Goal: Book appointment/travel/reservation

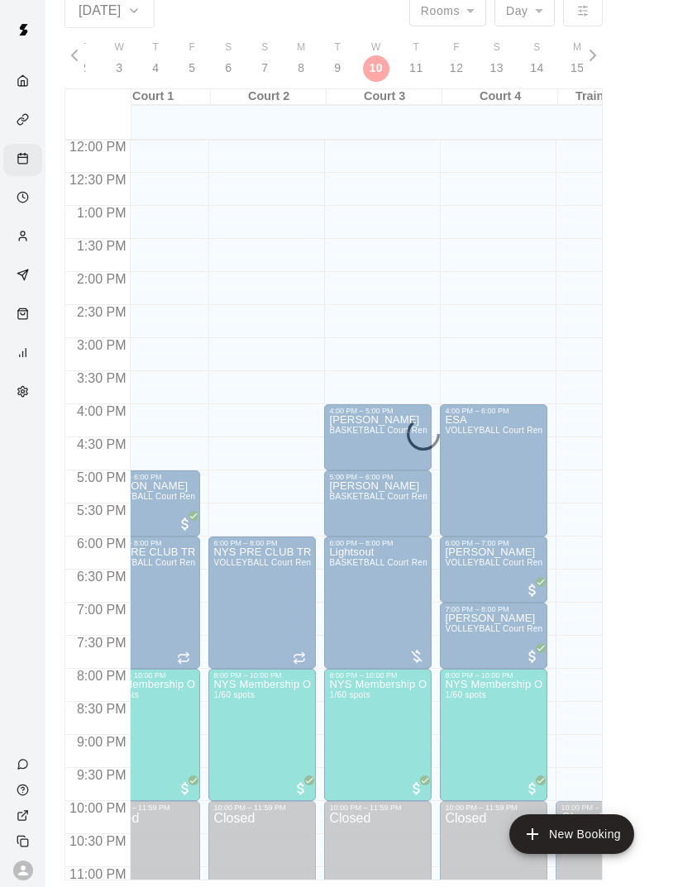
scroll to position [0, 37]
click at [412, 60] on p "11" at bounding box center [416, 68] width 14 height 17
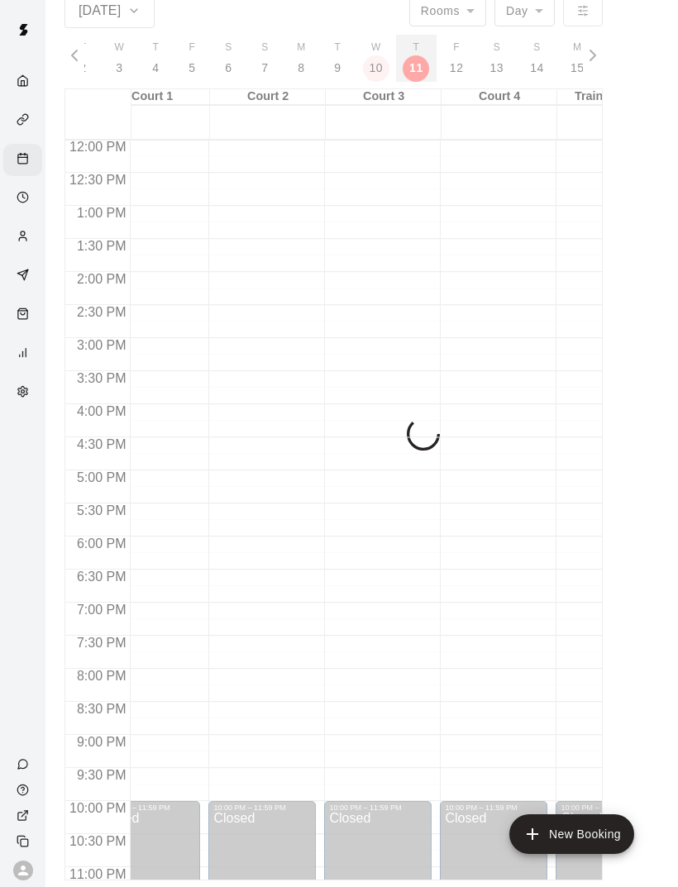
scroll to position [0, 7073]
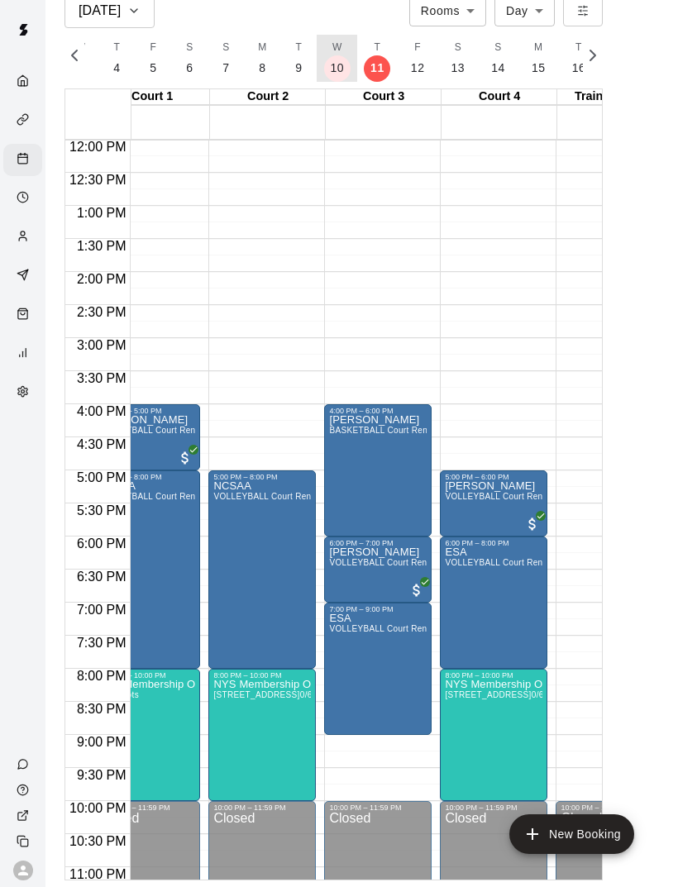
click at [338, 60] on p "10" at bounding box center [337, 68] width 14 height 17
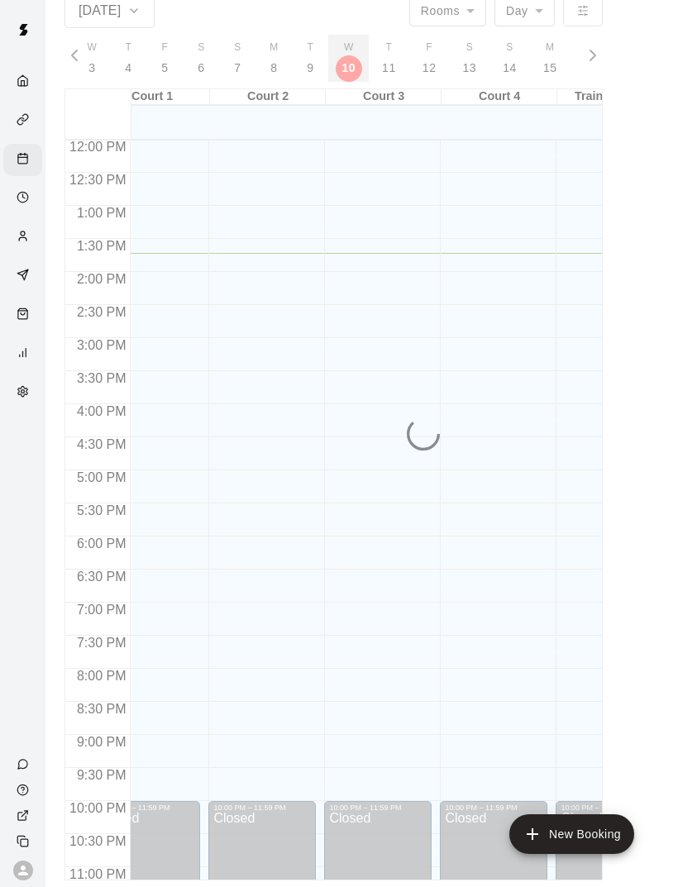
scroll to position [0, 7034]
click at [338, 35] on button "T 9" at bounding box center [337, 58] width 36 height 47
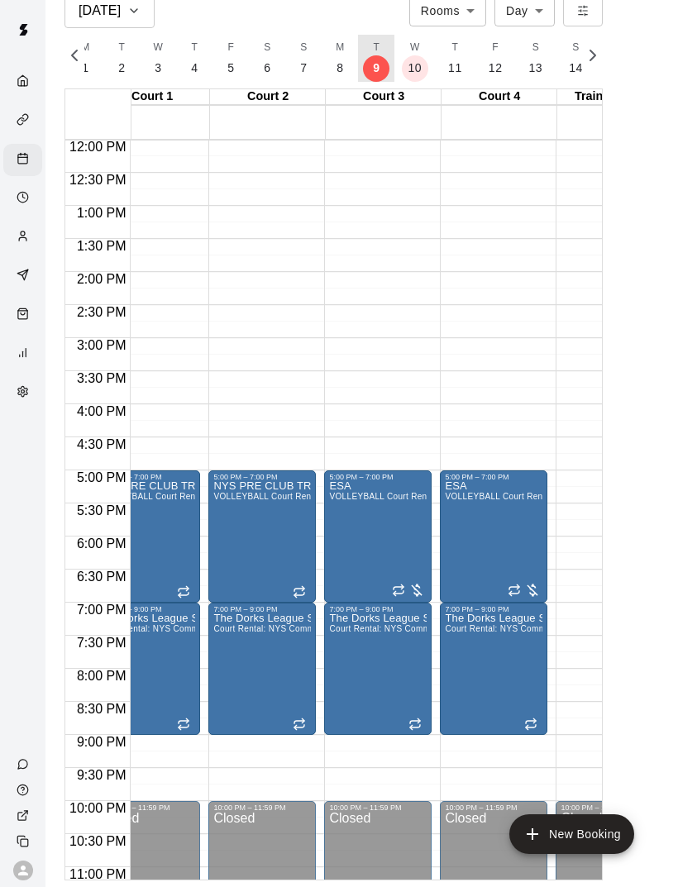
click at [409, 60] on p "10" at bounding box center [414, 68] width 14 height 17
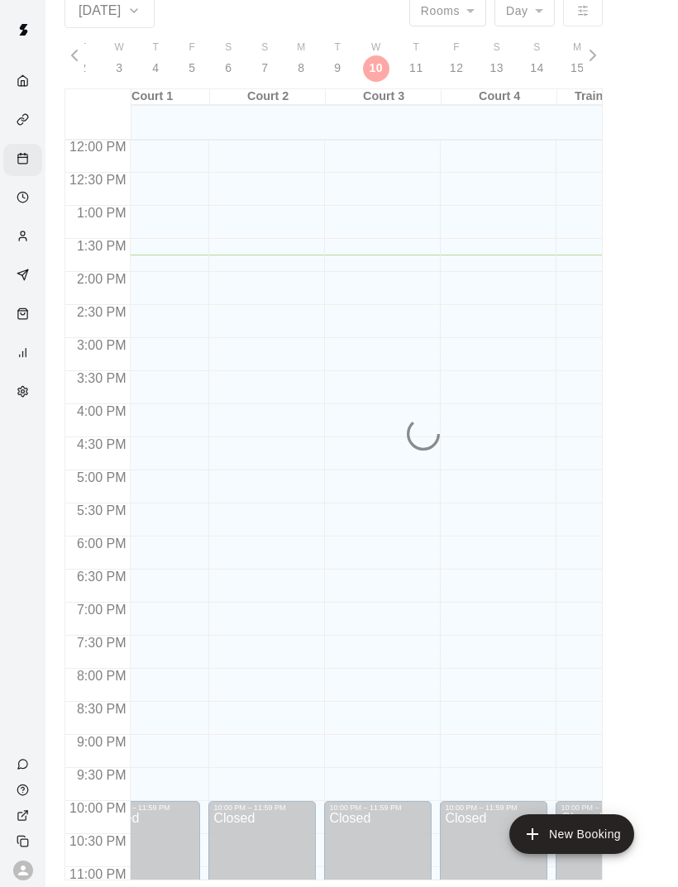
click at [33, 126] on div "Services" at bounding box center [27, 121] width 21 height 16
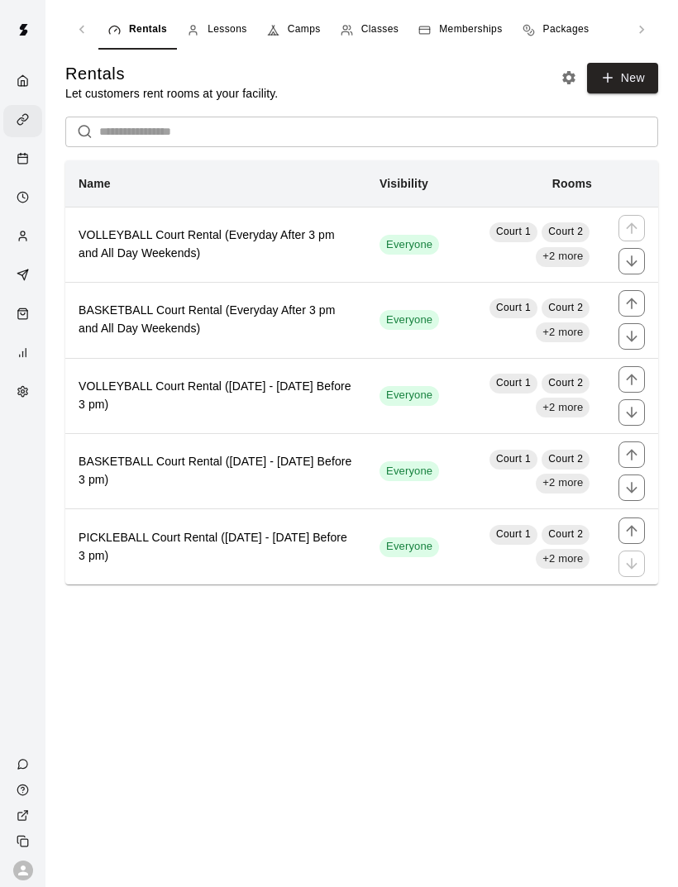
click at [26, 164] on rect "Calendar" at bounding box center [22, 159] width 9 height 9
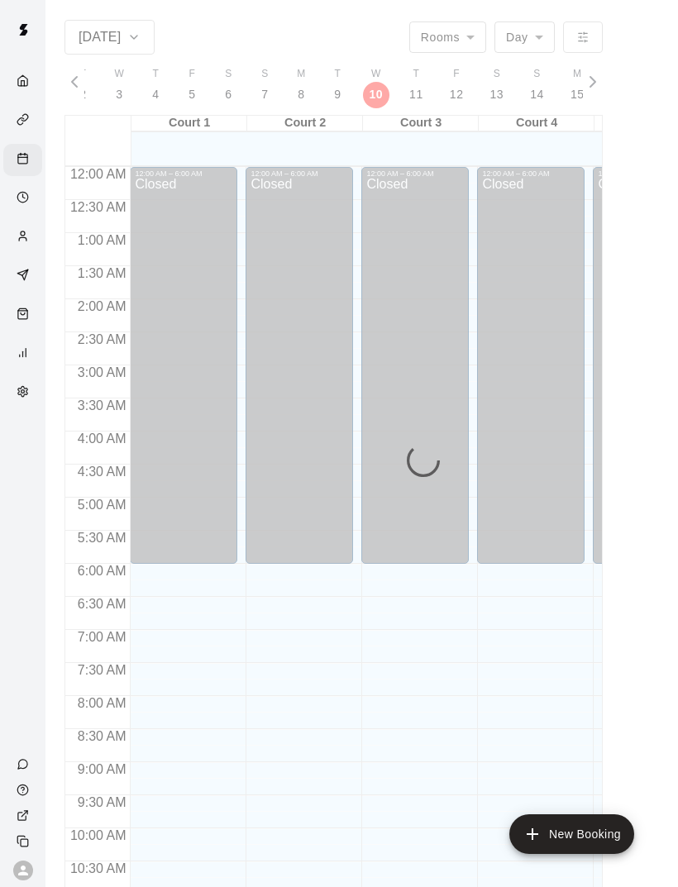
scroll to position [745, 0]
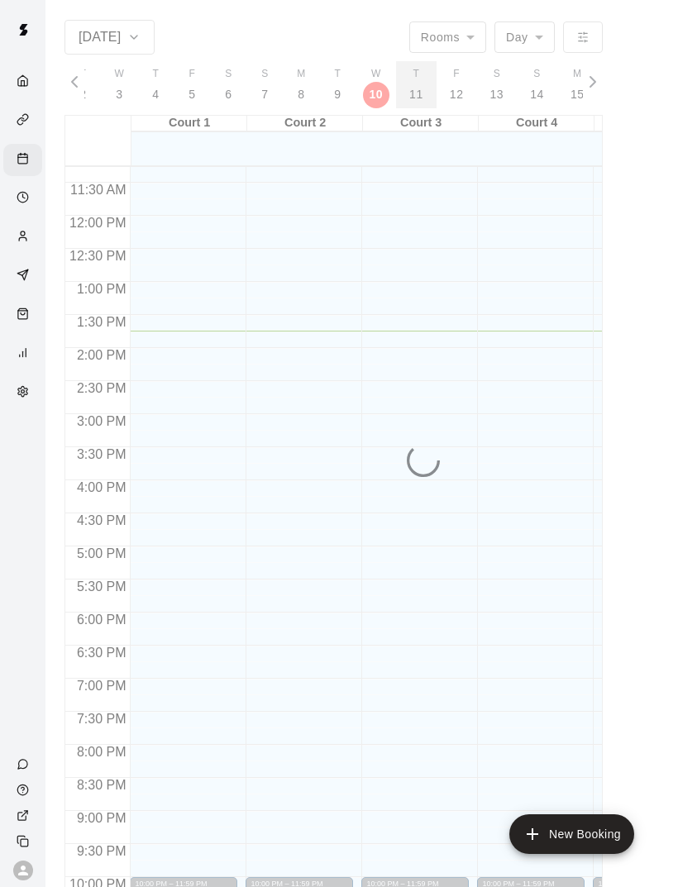
click at [411, 98] on p "11" at bounding box center [416, 94] width 14 height 17
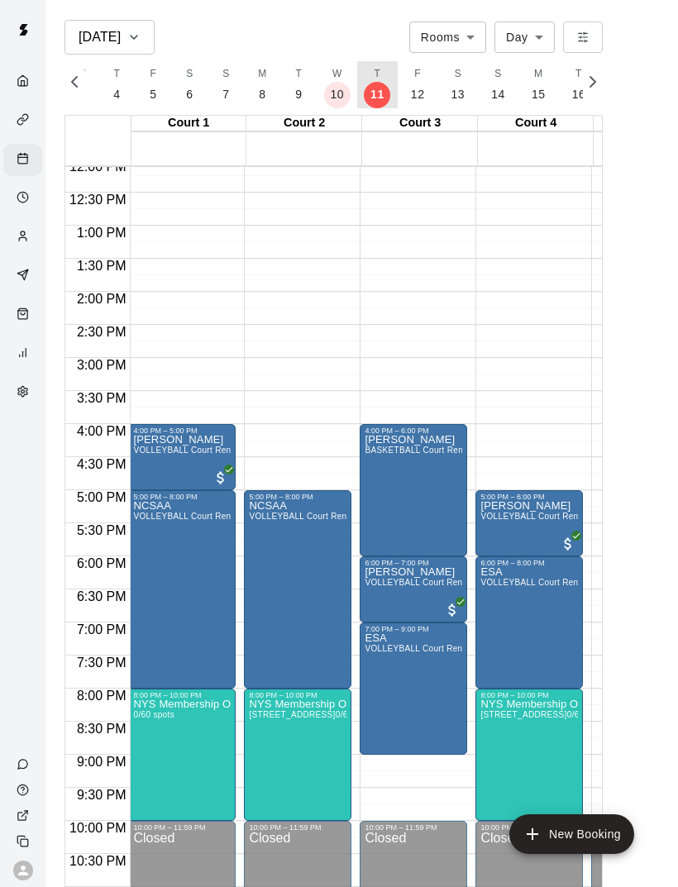
scroll to position [0, 0]
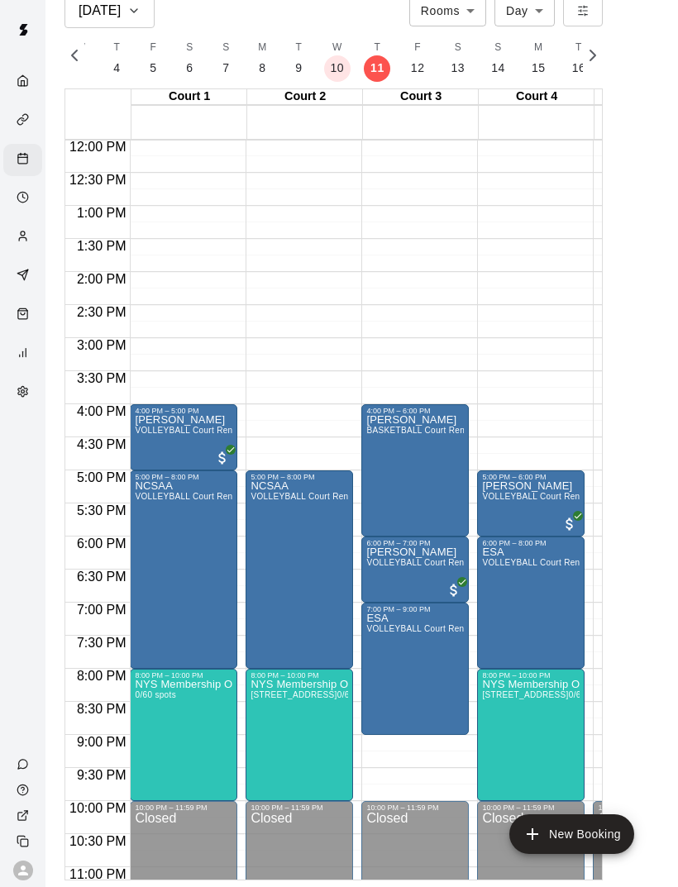
click at [334, 64] on p "10" at bounding box center [337, 68] width 14 height 17
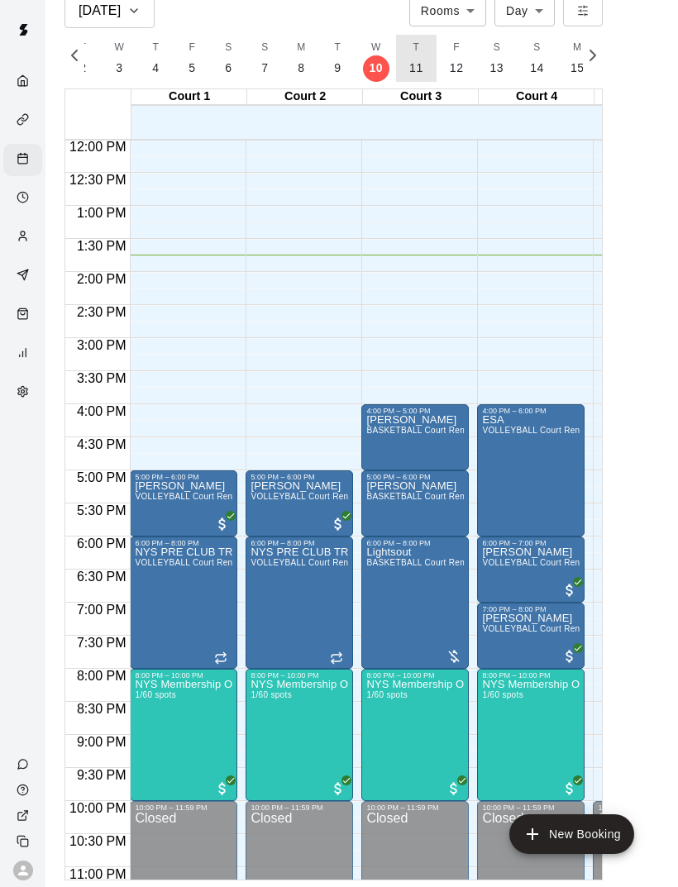
click at [415, 60] on p "11" at bounding box center [416, 68] width 14 height 17
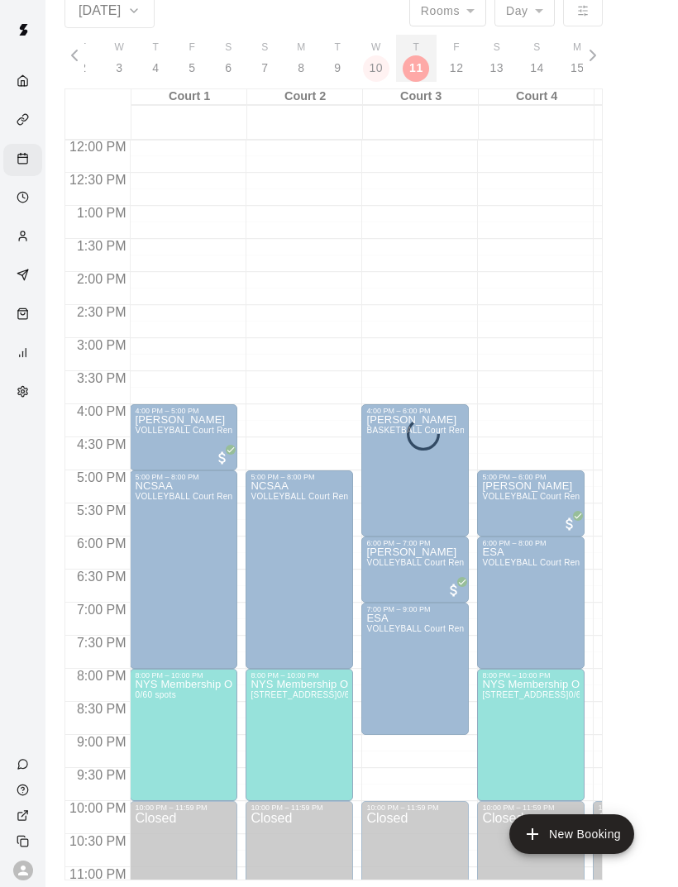
scroll to position [0, 7073]
